Goal: Task Accomplishment & Management: Complete application form

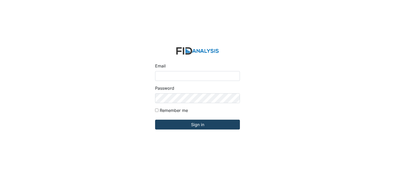
type input "[EMAIL_ADDRESS][DOMAIN_NAME]"
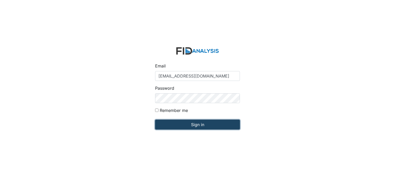
click at [200, 122] on input "Sign in" at bounding box center [197, 125] width 85 height 10
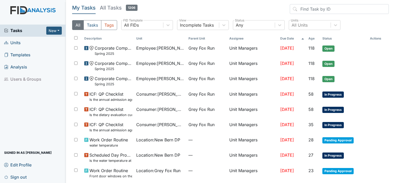
click at [18, 44] on span "Units" at bounding box center [12, 43] width 17 height 8
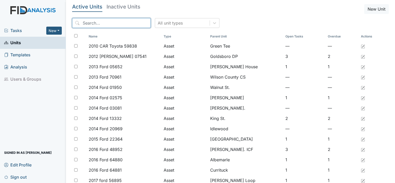
click at [96, 20] on input "search" at bounding box center [111, 23] width 79 height 10
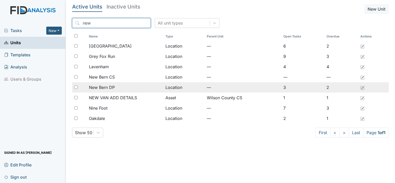
type input "new"
click at [107, 86] on span "New Bern DP" at bounding box center [102, 87] width 26 height 6
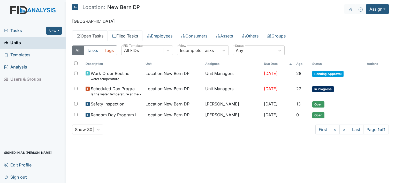
click at [124, 36] on link "Filed Tasks" at bounding box center [125, 36] width 35 height 11
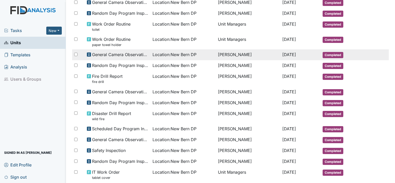
scroll to position [103, 0]
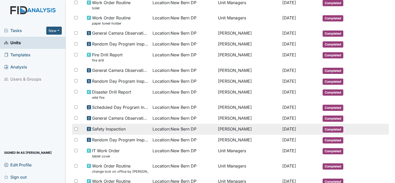
click at [130, 126] on div "Safety Inspection" at bounding box center [118, 129] width 62 height 6
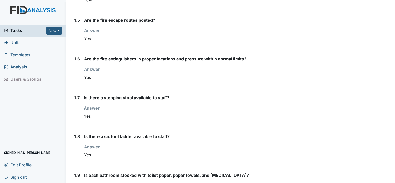
scroll to position [181, 0]
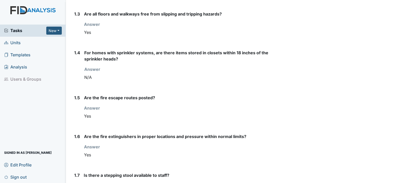
click at [14, 41] on span "Units" at bounding box center [12, 43] width 17 height 8
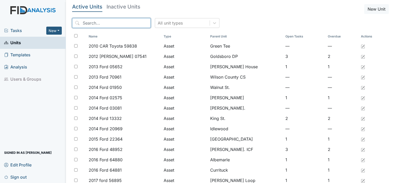
click at [106, 20] on input "search" at bounding box center [111, 23] width 79 height 10
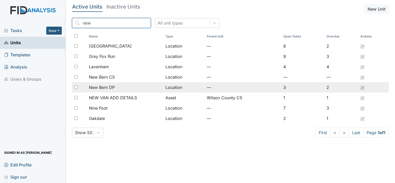
type input "new"
click at [111, 86] on span "New Bern DP" at bounding box center [102, 87] width 26 height 6
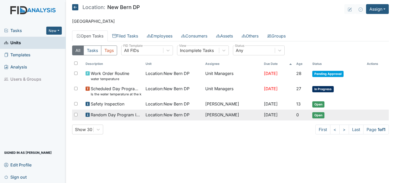
click at [322, 115] on span "Open" at bounding box center [318, 115] width 12 height 6
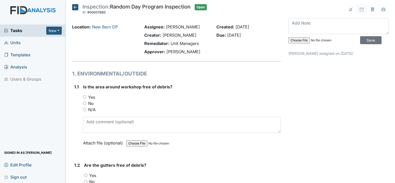
click at [83, 96] on input "Yes" at bounding box center [84, 96] width 3 height 3
radio input "true"
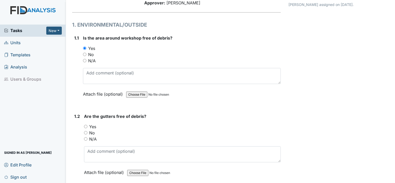
scroll to position [52, 0]
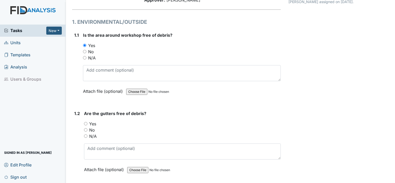
click at [86, 124] on input "Yes" at bounding box center [85, 123] width 3 height 3
radio input "true"
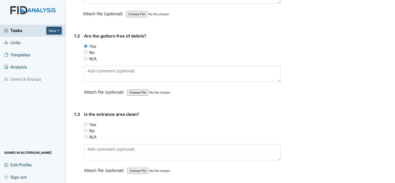
scroll to position [155, 0]
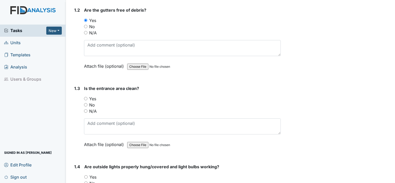
click at [85, 99] on input "Yes" at bounding box center [85, 98] width 3 height 3
radio input "true"
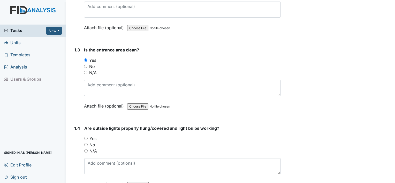
scroll to position [207, 0]
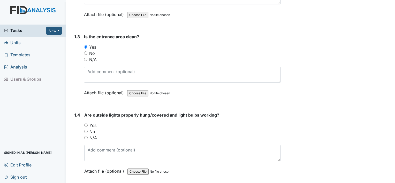
click at [84, 124] on input "Yes" at bounding box center [85, 125] width 3 height 3
radio input "true"
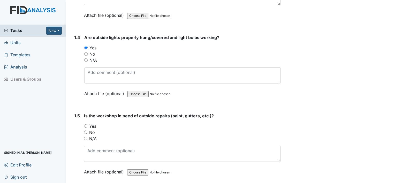
scroll to position [310, 0]
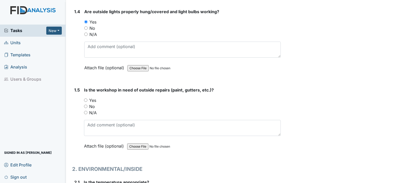
click at [84, 113] on div "N/A" at bounding box center [182, 113] width 197 height 6
click at [86, 112] on input "N/A" at bounding box center [85, 112] width 3 height 3
radio input "true"
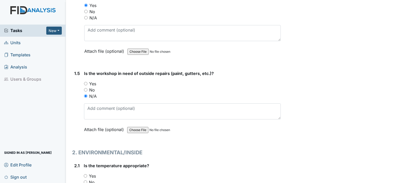
scroll to position [362, 0]
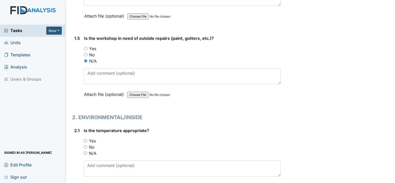
click at [85, 139] on input "Yes" at bounding box center [85, 140] width 3 height 3
radio input "true"
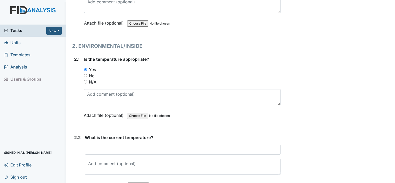
scroll to position [440, 0]
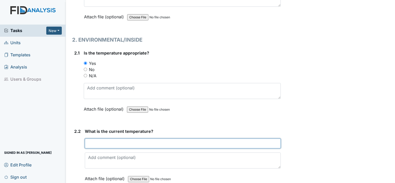
click at [90, 140] on input "text" at bounding box center [183, 144] width 196 height 10
type input "73"
